Goal: Entertainment & Leisure: Consume media (video, audio)

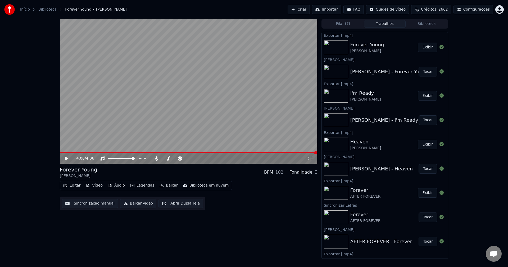
click at [303, 10] on button "Criar" at bounding box center [299, 10] width 22 height 10
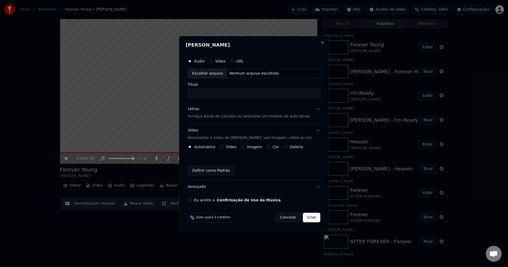
click at [207, 74] on div "Escolher arquivo" at bounding box center [207, 74] width 39 height 10
type input "**********"
click at [215, 118] on p "Forneça letras de canções ou selecione um modelo de auto letras" at bounding box center [249, 116] width 122 height 5
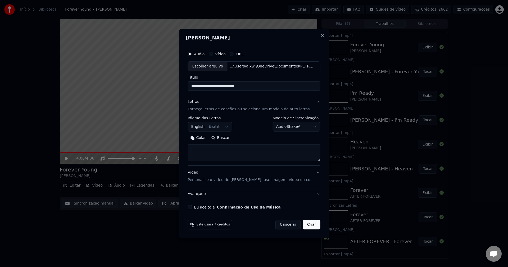
click at [204, 151] on textarea at bounding box center [254, 153] width 133 height 17
paste textarea "**********"
type textarea "**********"
click at [208, 180] on p "Personalize o vídeo de [PERSON_NAME]: use imagem, vídeo ou cor" at bounding box center [250, 179] width 124 height 5
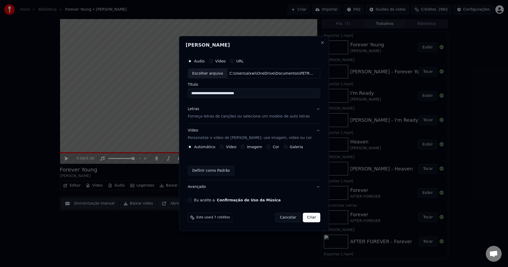
click at [244, 147] on button "Imagem" at bounding box center [243, 147] width 4 height 4
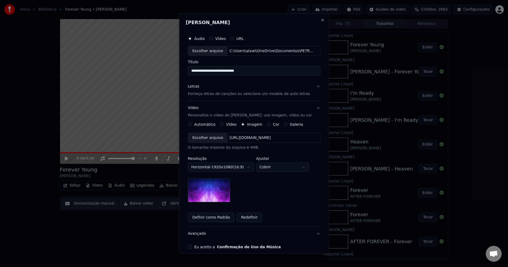
click at [213, 138] on div "Escolher arquivo" at bounding box center [207, 138] width 39 height 10
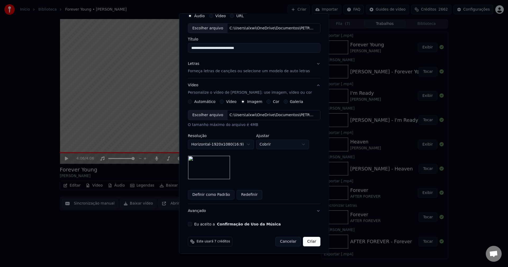
scroll to position [24, 0]
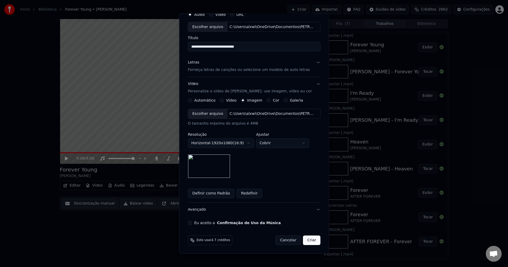
click at [191, 223] on button "Eu aceito a Confirmação de Uso da Música" at bounding box center [190, 223] width 4 height 4
click at [309, 241] on button "Criar" at bounding box center [311, 241] width 17 height 10
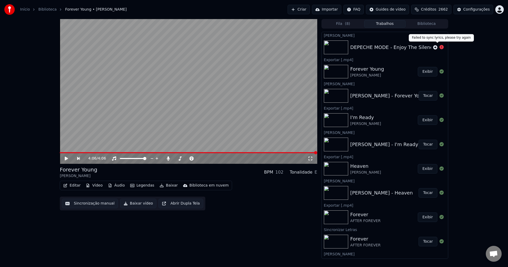
click at [440, 47] on icon at bounding box center [442, 47] width 4 height 4
click at [433, 47] on icon at bounding box center [435, 47] width 4 height 4
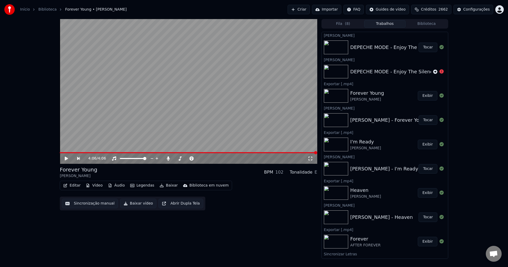
click at [424, 47] on button "Tocar" at bounding box center [428, 48] width 19 height 10
click at [60, 154] on span at bounding box center [61, 152] width 3 height 3
click at [167, 187] on button "Baixar" at bounding box center [168, 185] width 22 height 7
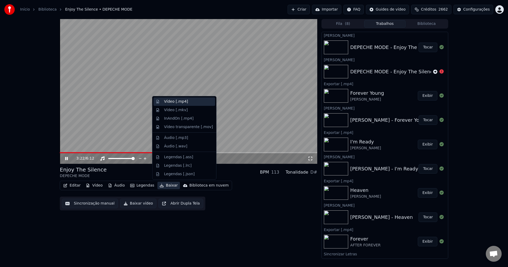
click at [173, 102] on div "Vídeo [.mp4]" at bounding box center [176, 101] width 24 height 5
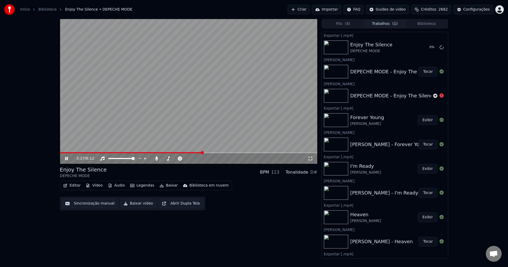
click at [67, 158] on icon at bounding box center [66, 158] width 3 height 3
